Goal: Information Seeking & Learning: Learn about a topic

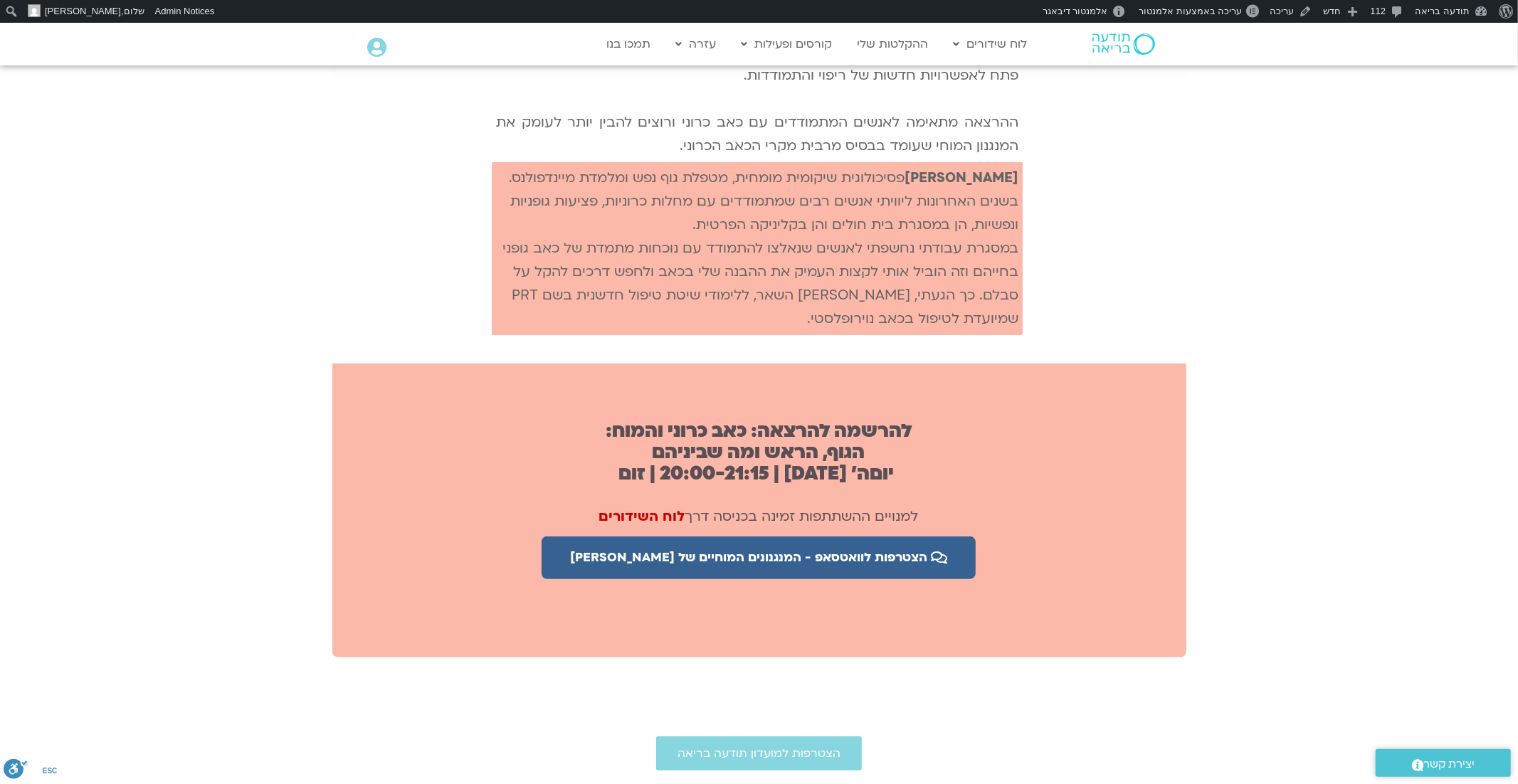
scroll to position [613, 0]
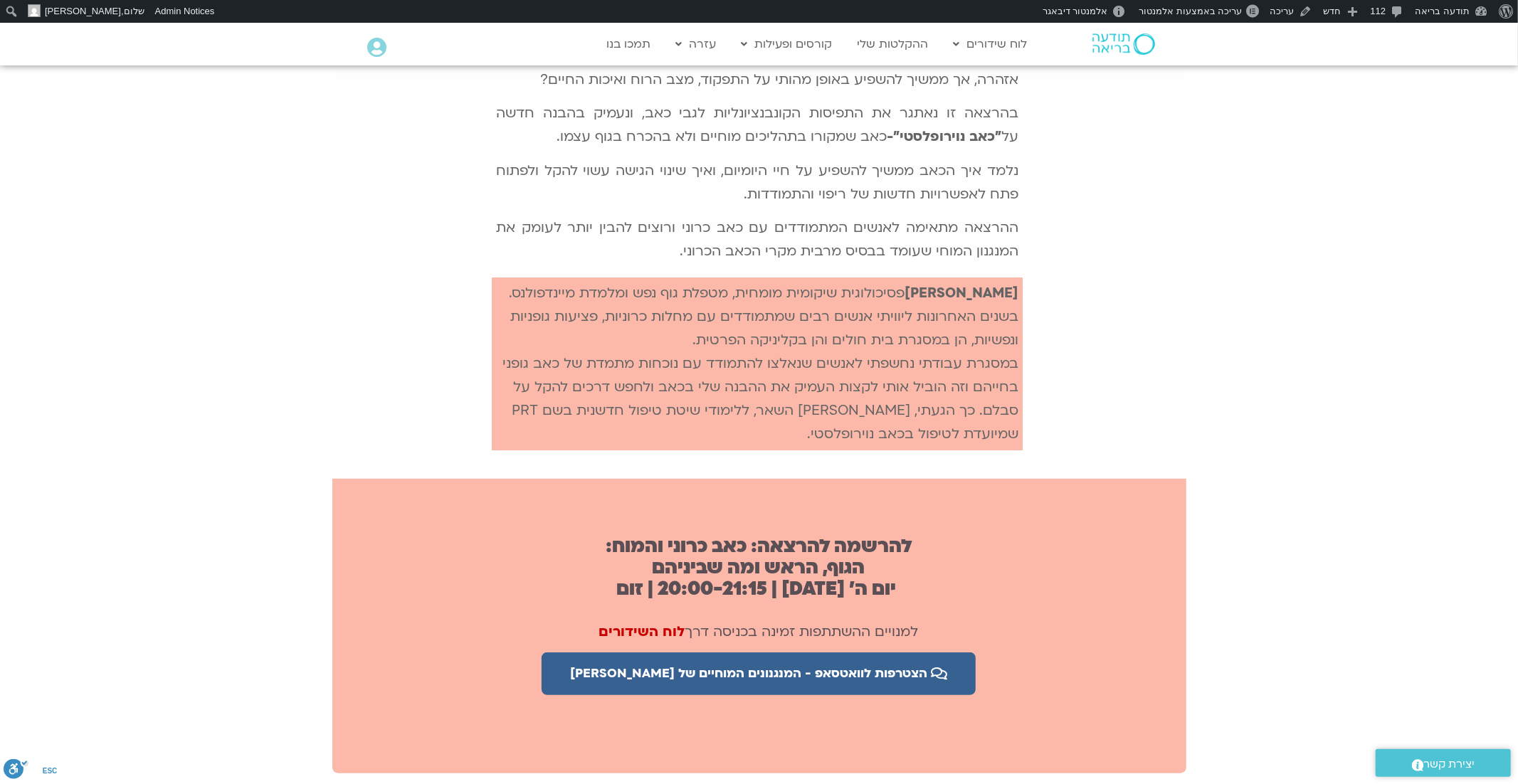
scroll to position [527, 0]
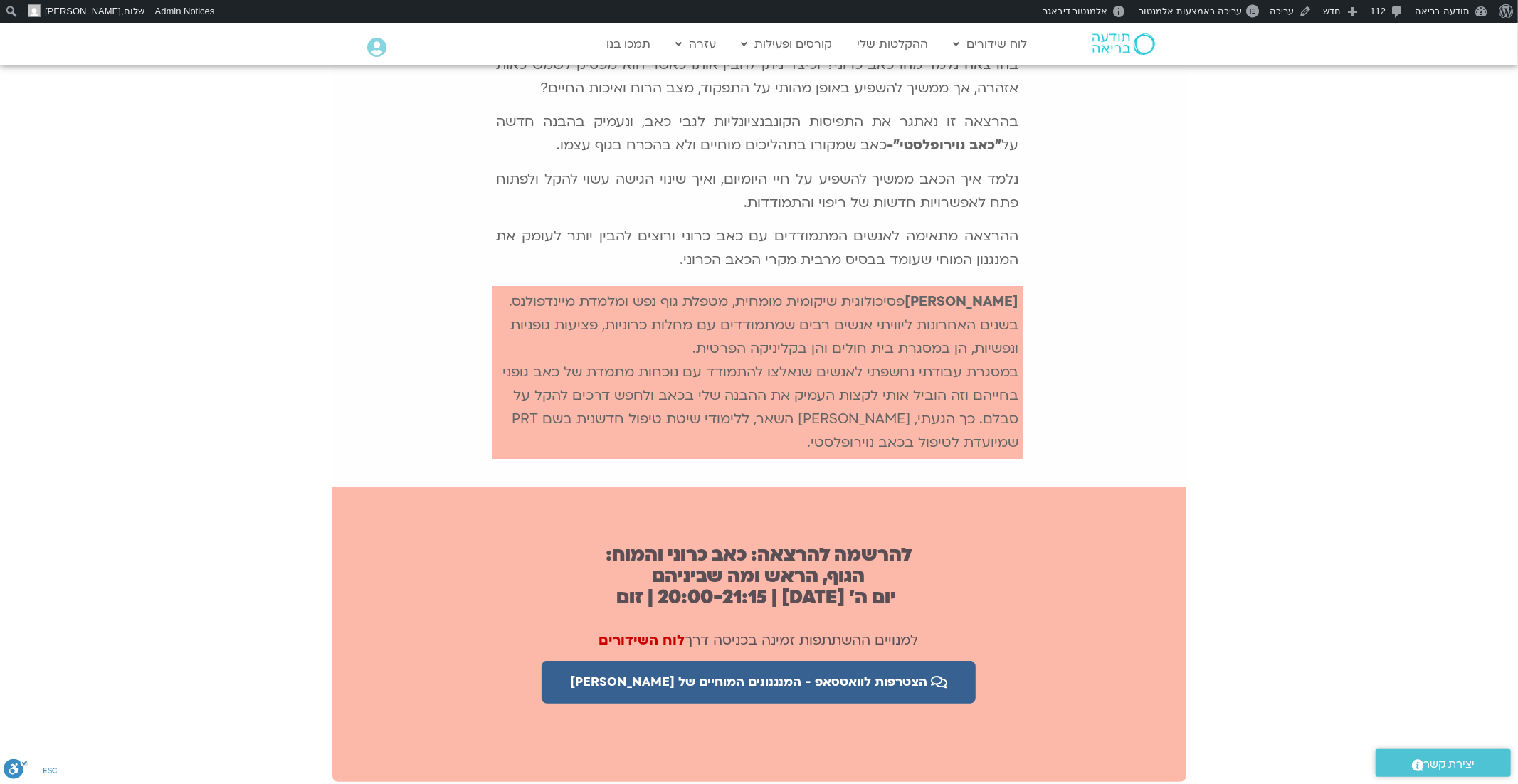
click at [1423, 255] on div "כאב נתפס לרוב כסימן לכך שמשהו בגופנו השתבש. אולם כאשר הכאב נמשך מעבר לתקופה האק…" at bounding box center [759, 356] width 1518 height 852
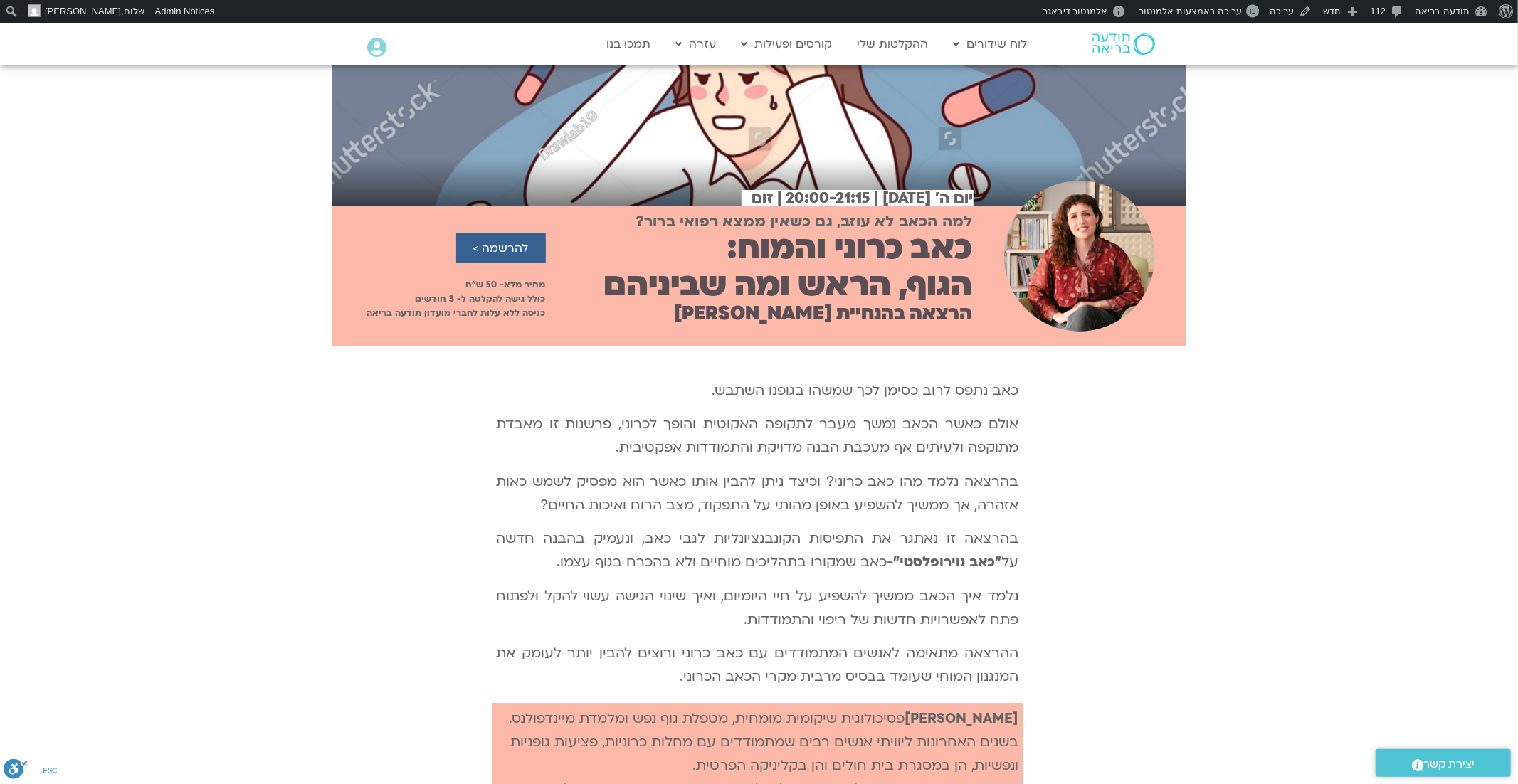
scroll to position [0, 0]
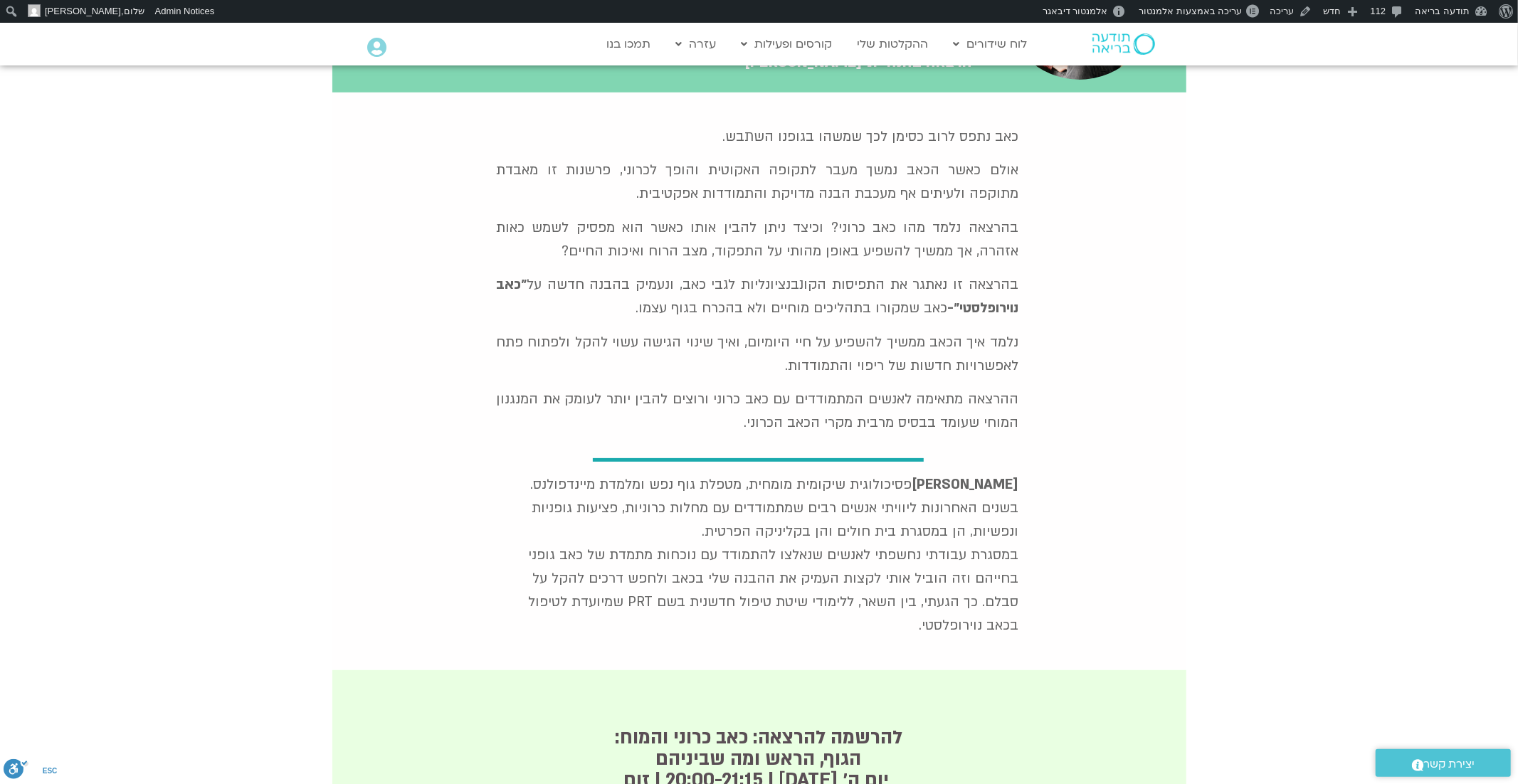
scroll to position [363, 0]
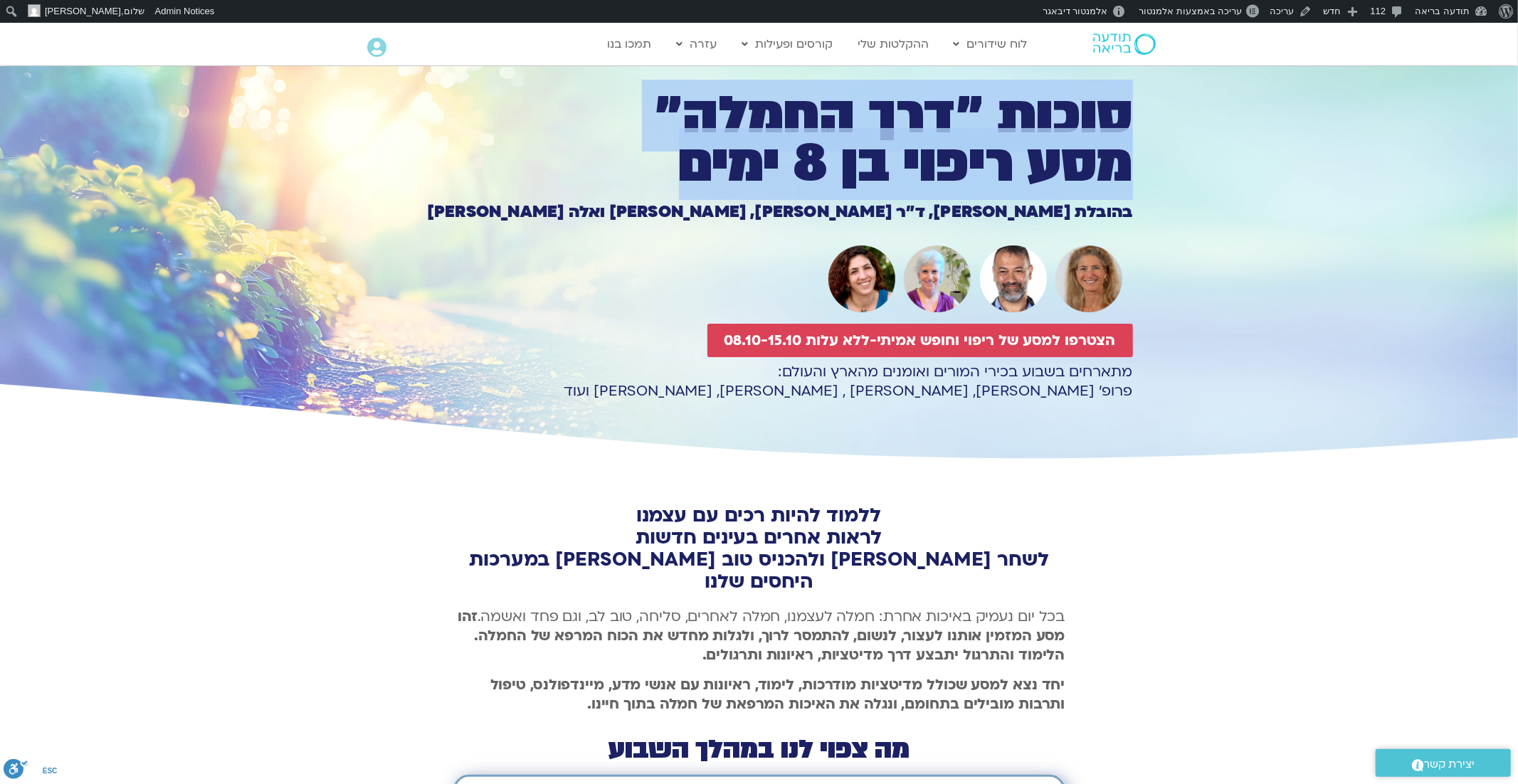
drag, startPoint x: 1131, startPoint y: 114, endPoint x: 657, endPoint y: 173, distance: 477.7
click at [657, 173] on h1 "סוכות ״דרך החמלה״ מסע ריפוי בן 8 ימים" at bounding box center [759, 140] width 747 height 97
copy h1 "סוכות ״דרך החמלה״ מסע ריפוי בן 8 ימים"
